Goal: Share content

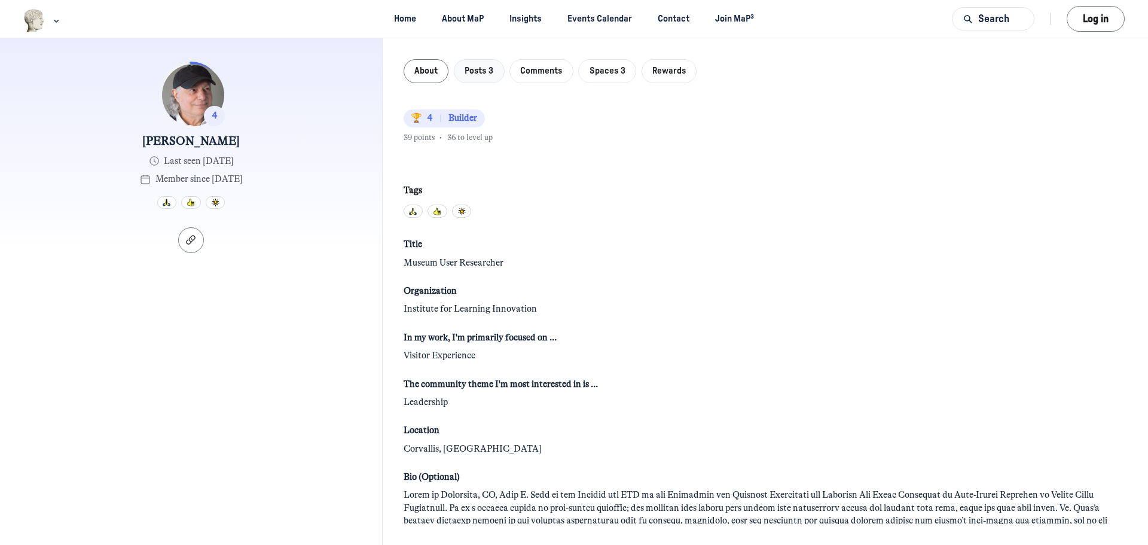
click at [463, 72] on button "Posts 3" at bounding box center [479, 71] width 51 height 25
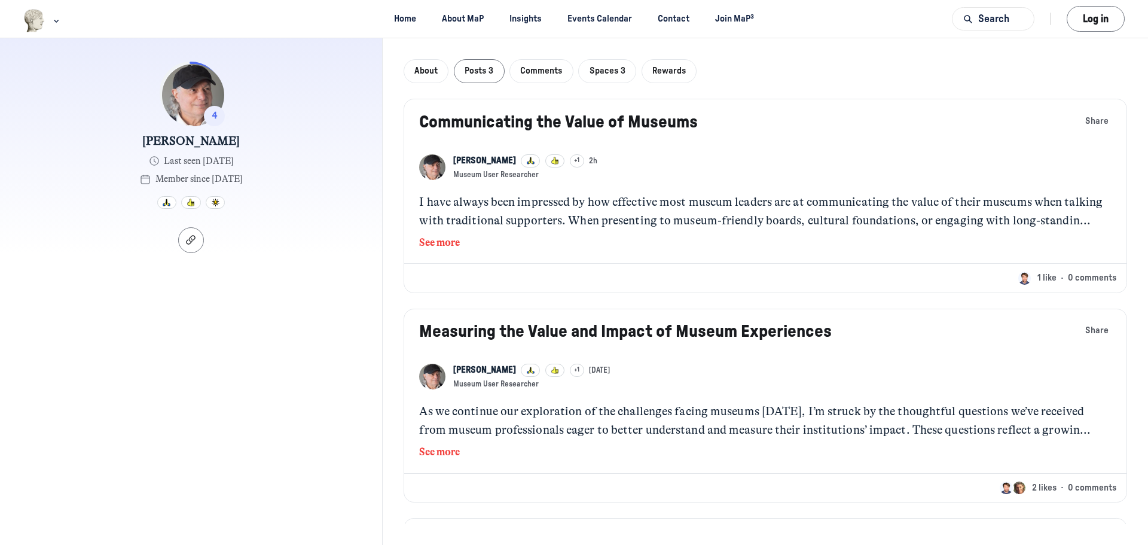
click at [600, 121] on link "Communicating the Value of Museums" at bounding box center [558, 122] width 279 height 17
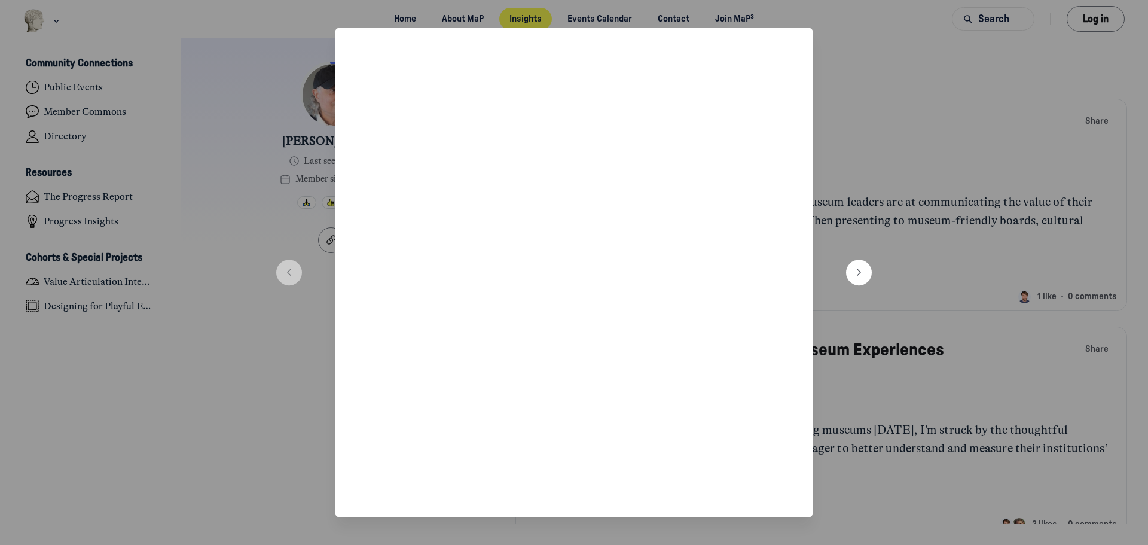
scroll to position [3793, 2351]
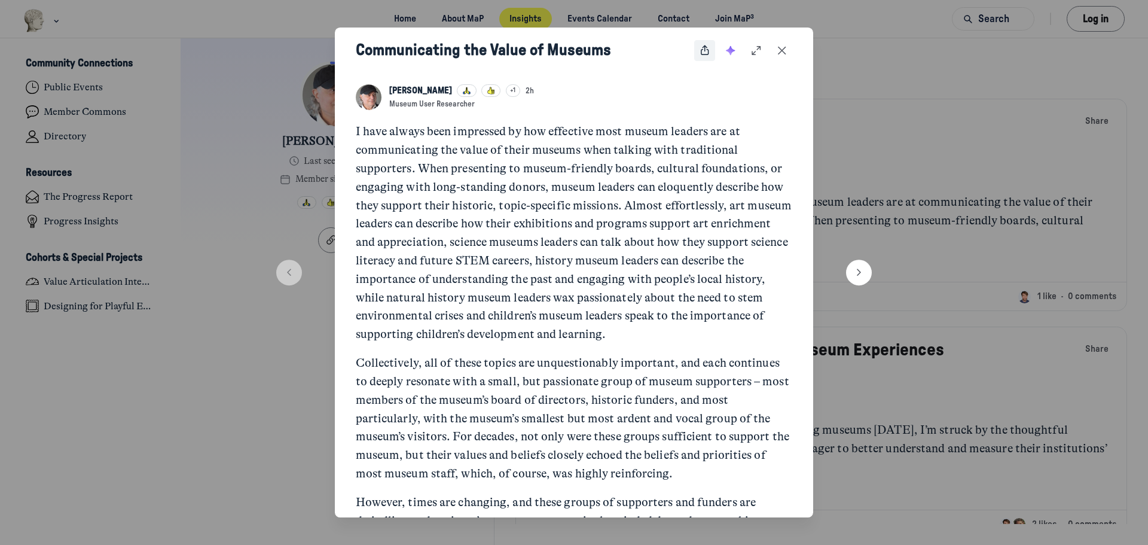
click at [702, 51] on icon "Share post" at bounding box center [705, 50] width 12 height 13
click at [988, 108] on div at bounding box center [574, 272] width 1148 height 545
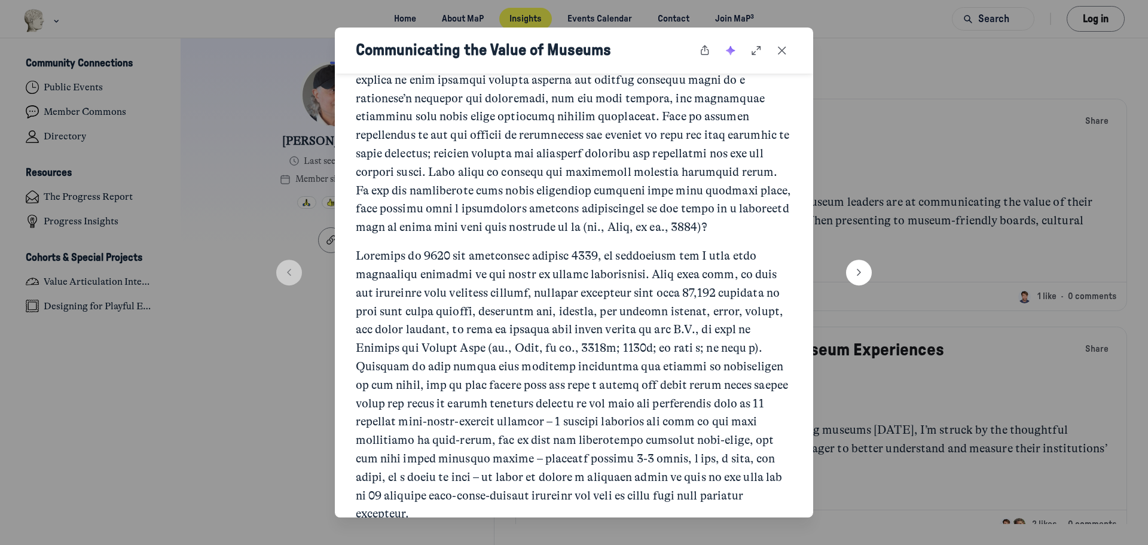
scroll to position [1615, 0]
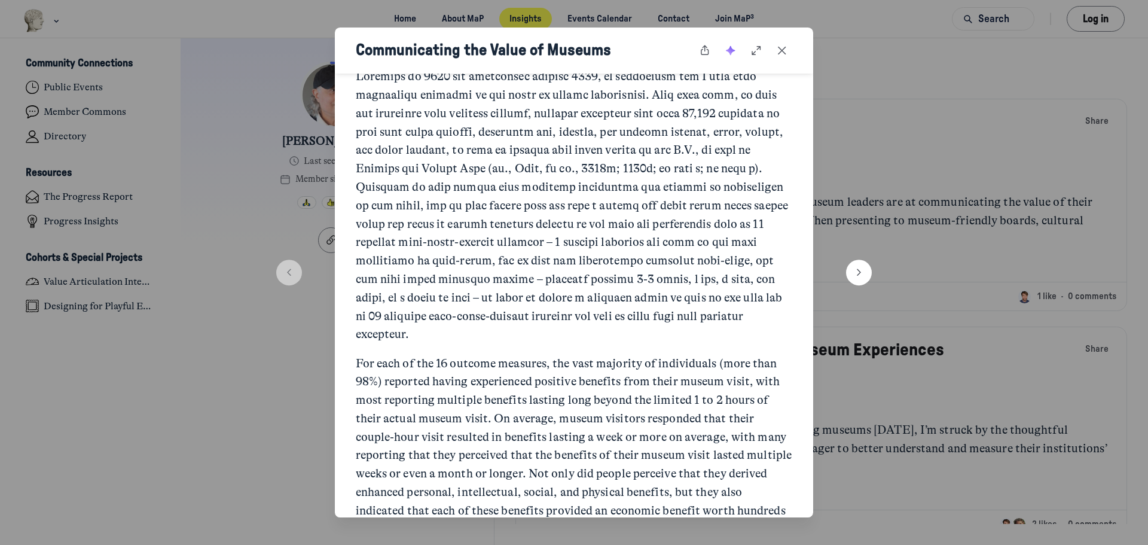
click at [1100, 68] on div at bounding box center [574, 272] width 1148 height 545
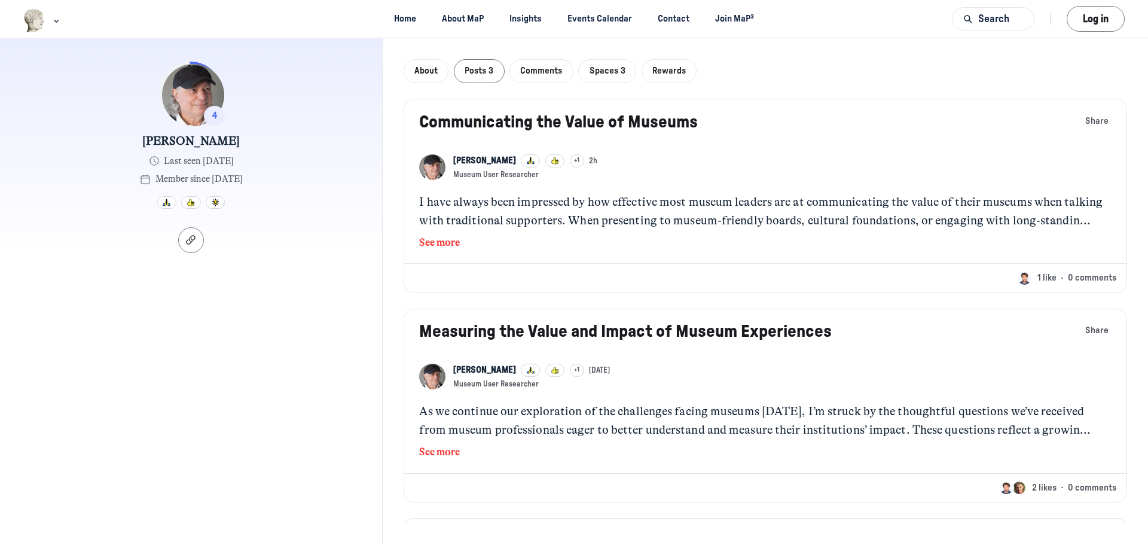
click at [438, 242] on button "See more" at bounding box center [765, 243] width 692 height 16
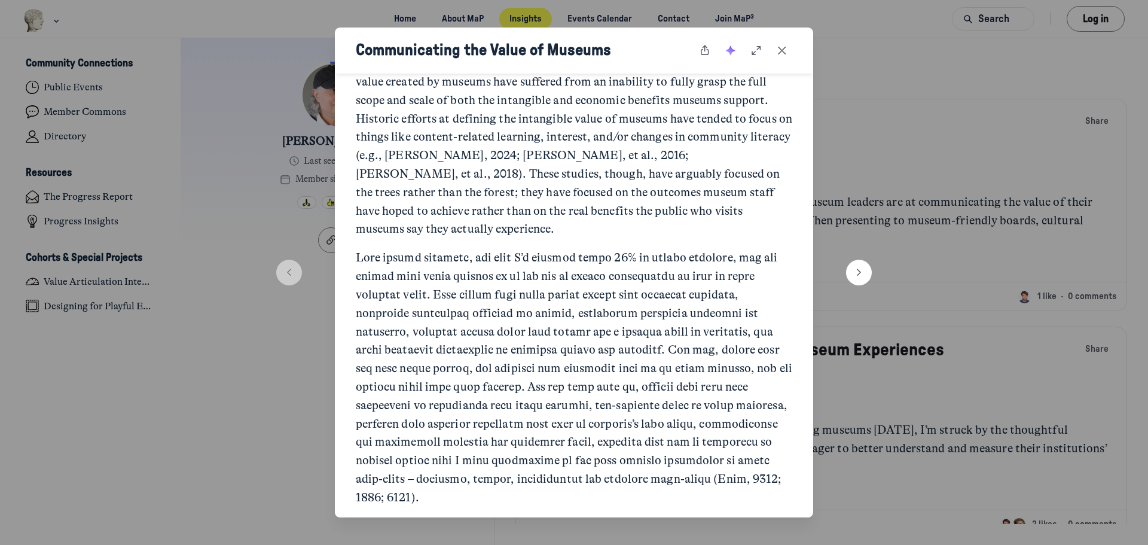
scroll to position [957, 0]
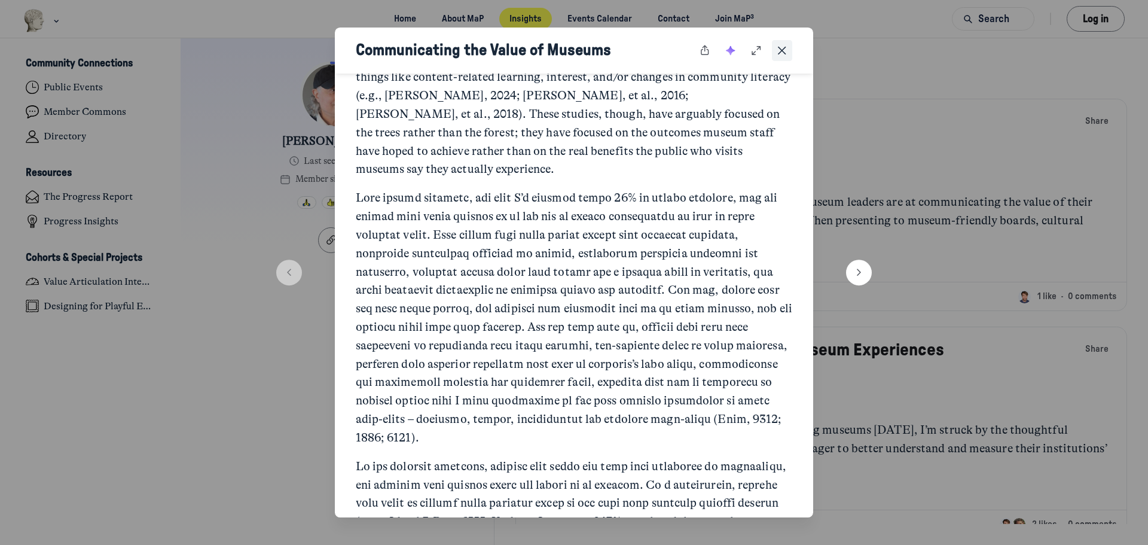
click at [782, 57] on icon "Close post" at bounding box center [782, 50] width 12 height 13
